Goal: Transaction & Acquisition: Purchase product/service

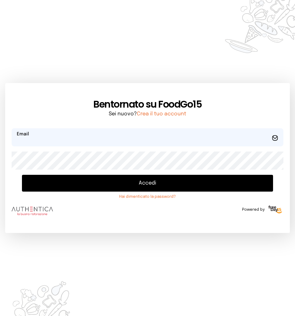
type input "**********"
click at [141, 184] on button "Accedi" at bounding box center [147, 183] width 251 height 17
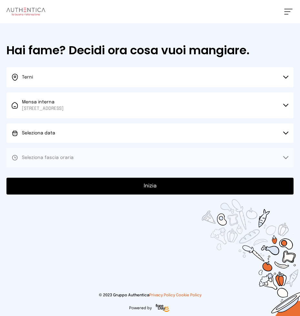
click at [285, 131] on icon at bounding box center [285, 132] width 5 height 3
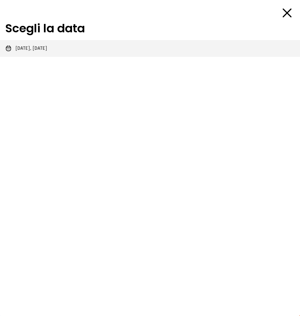
click at [39, 49] on span "[DATE], [DATE]" at bounding box center [31, 48] width 32 height 6
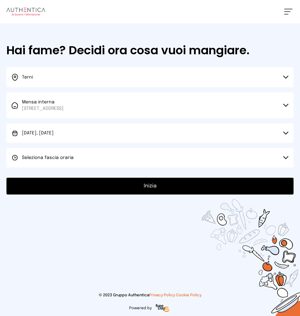
click at [286, 157] on icon at bounding box center [285, 157] width 5 height 3
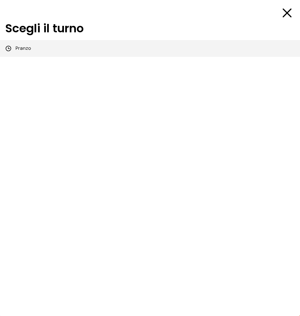
click at [25, 48] on span "Pranzo" at bounding box center [22, 48] width 15 height 6
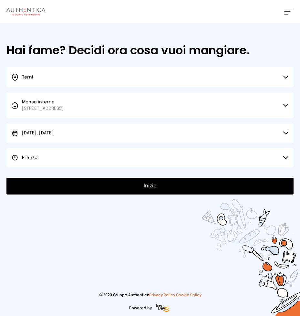
click at [150, 186] on button "Inizia" at bounding box center [149, 186] width 287 height 17
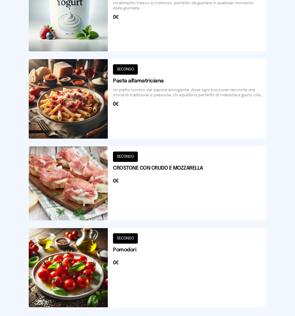
scroll to position [790, 0]
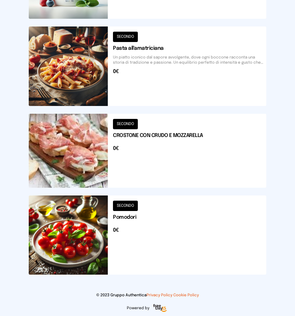
click at [193, 147] on button at bounding box center [148, 151] width 238 height 74
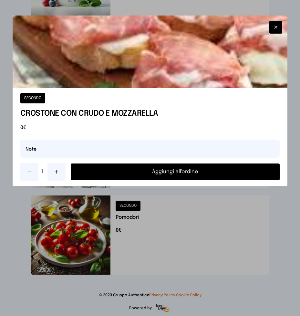
click at [191, 173] on button "Aggiungi all'ordine" at bounding box center [175, 171] width 209 height 17
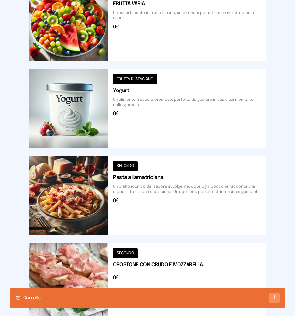
scroll to position [693, 0]
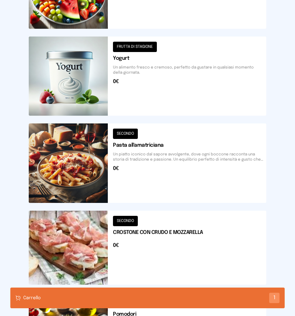
click at [73, 170] on button at bounding box center [148, 162] width 238 height 79
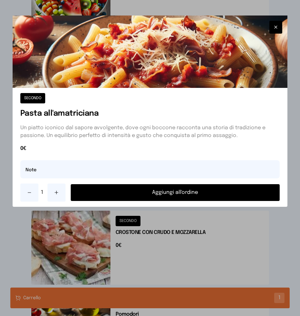
click at [168, 191] on button "Aggiungi all'ordine" at bounding box center [175, 192] width 209 height 17
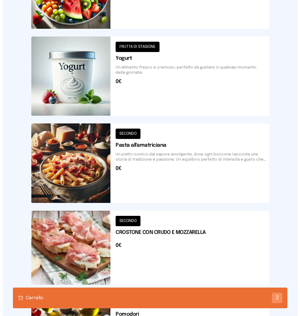
scroll to position [596, 0]
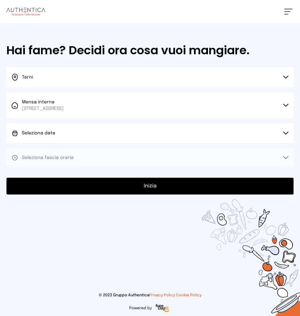
click at [285, 131] on button "Seleziona data" at bounding box center [149, 132] width 287 height 19
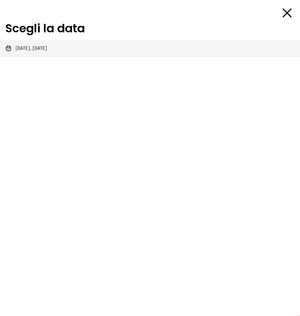
click at [37, 47] on span "[DATE], [DATE]" at bounding box center [31, 48] width 32 height 6
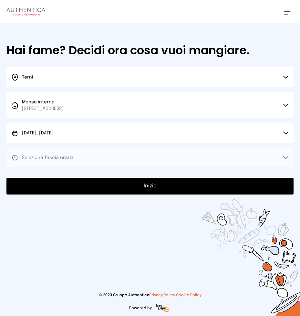
click at [285, 13] on button at bounding box center [288, 12] width 8 height 6
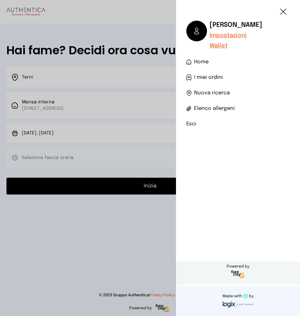
click at [210, 77] on span "I miei ordini" at bounding box center [208, 78] width 29 height 8
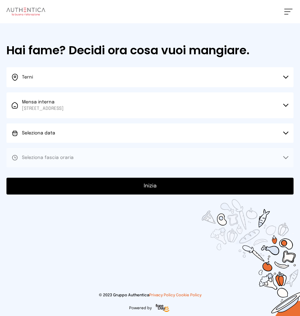
click at [284, 131] on icon at bounding box center [285, 132] width 5 height 3
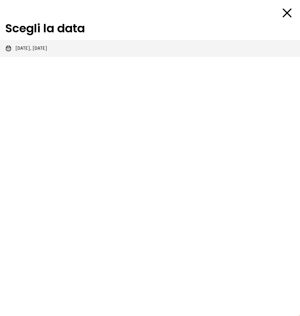
click at [47, 50] on span "[DATE], [DATE]" at bounding box center [31, 48] width 32 height 6
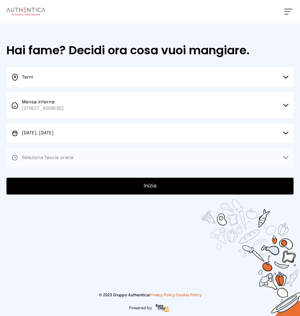
click at [286, 158] on icon at bounding box center [285, 157] width 5 height 3
